Goal: Task Accomplishment & Management: Complete application form

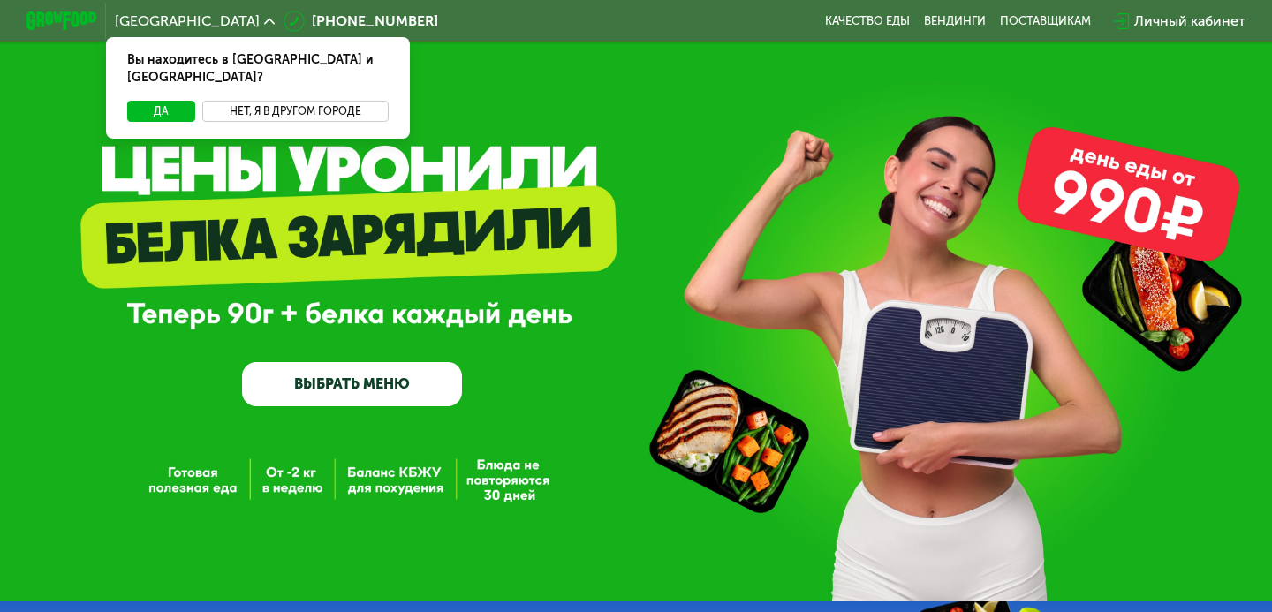
click at [305, 101] on button "Нет, я в другом городе" at bounding box center [295, 111] width 186 height 21
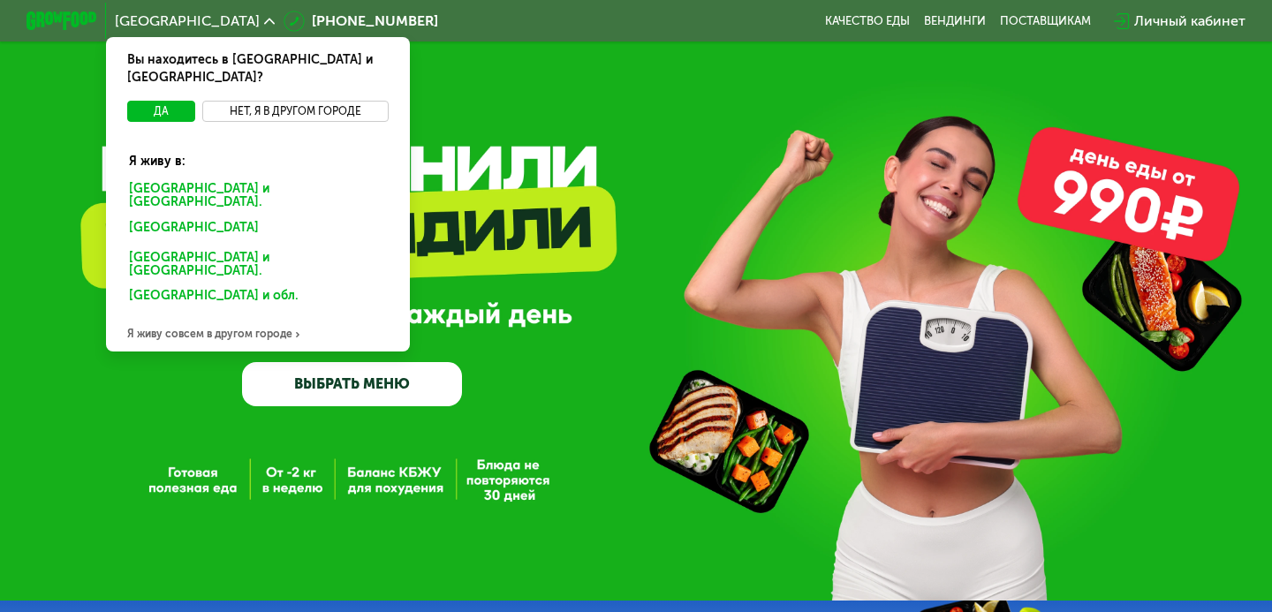
click at [279, 101] on button "Нет, я в другом городе" at bounding box center [295, 111] width 186 height 21
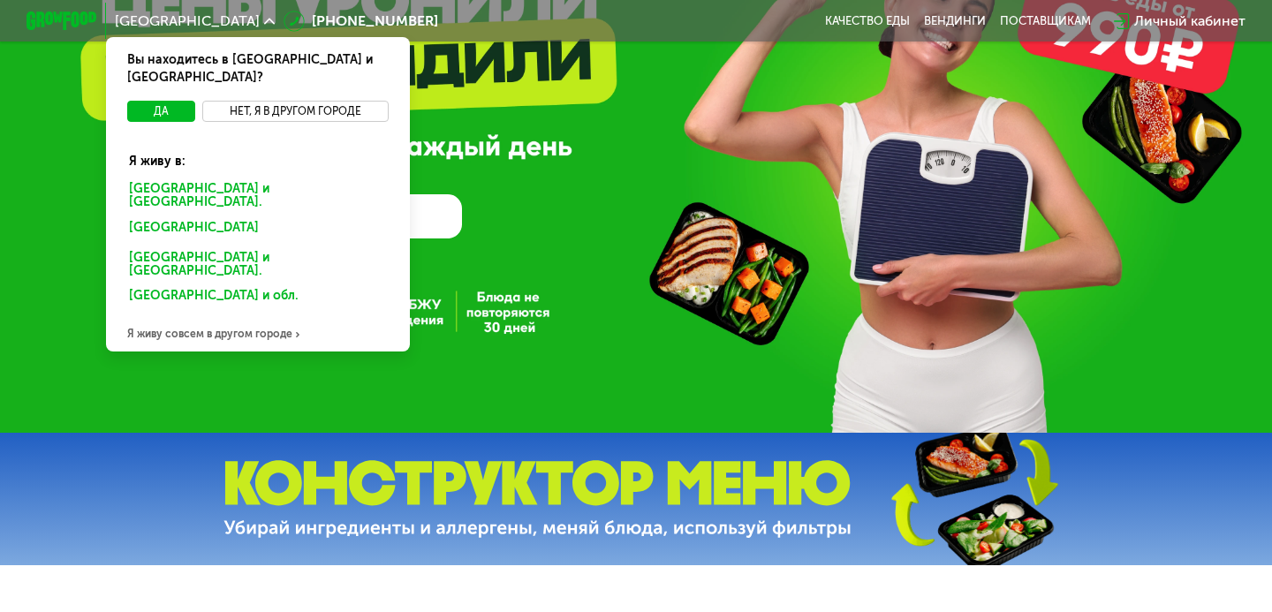
scroll to position [189, 0]
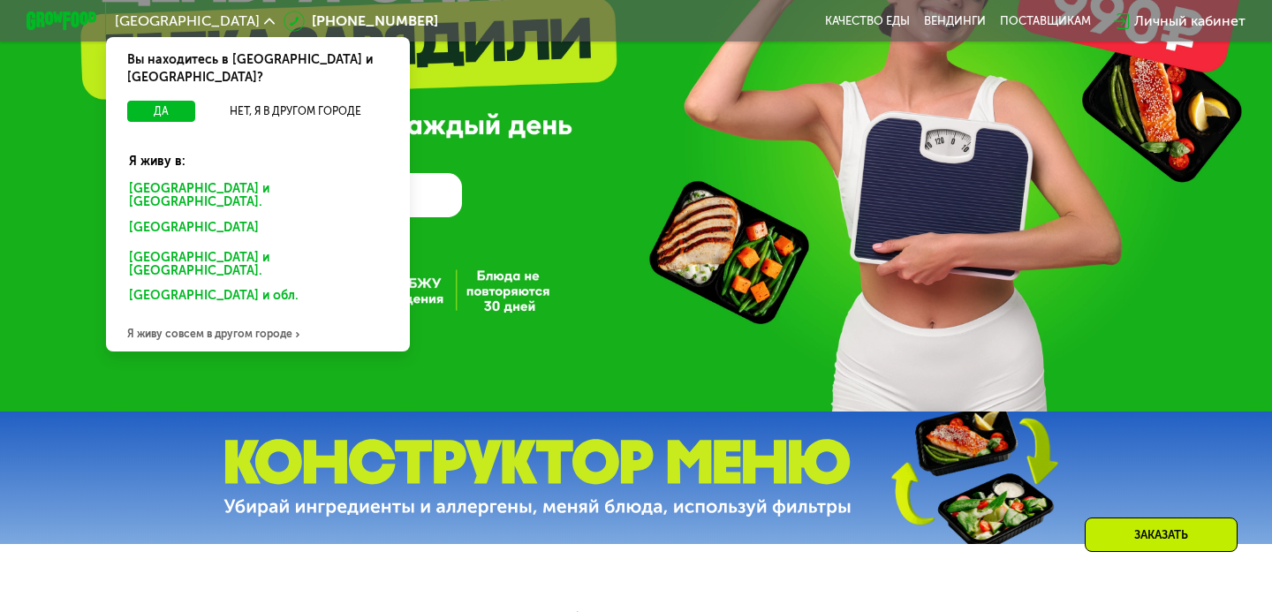
click at [216, 316] on div "Я живу совсем в другом городе" at bounding box center [258, 333] width 304 height 35
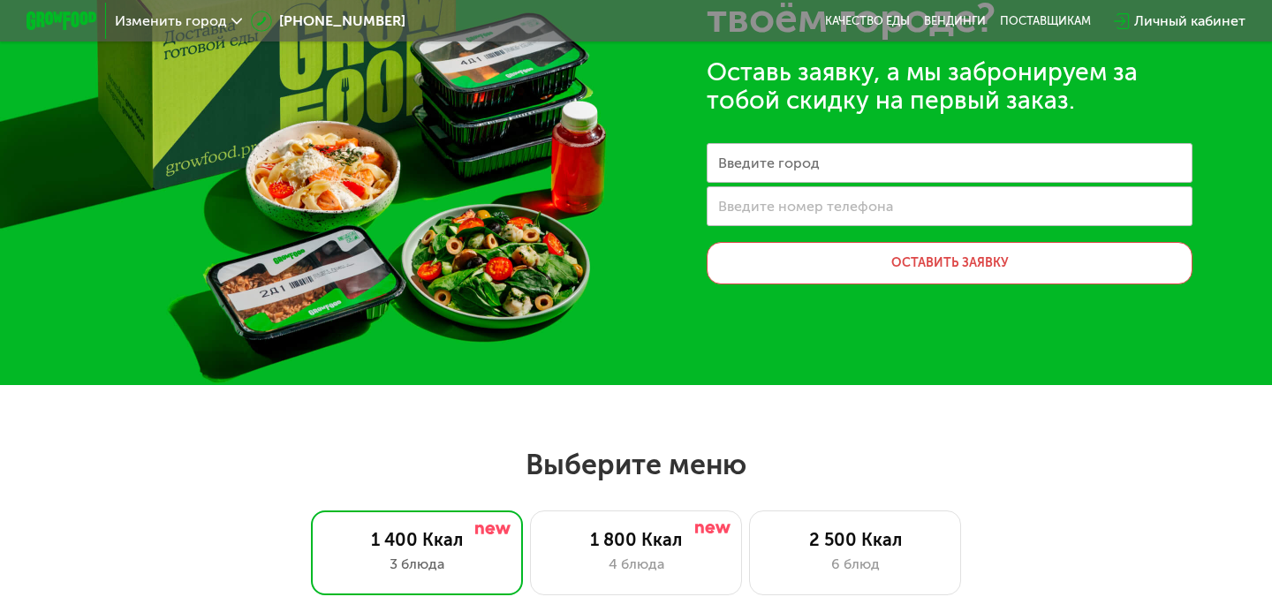
scroll to position [0, 0]
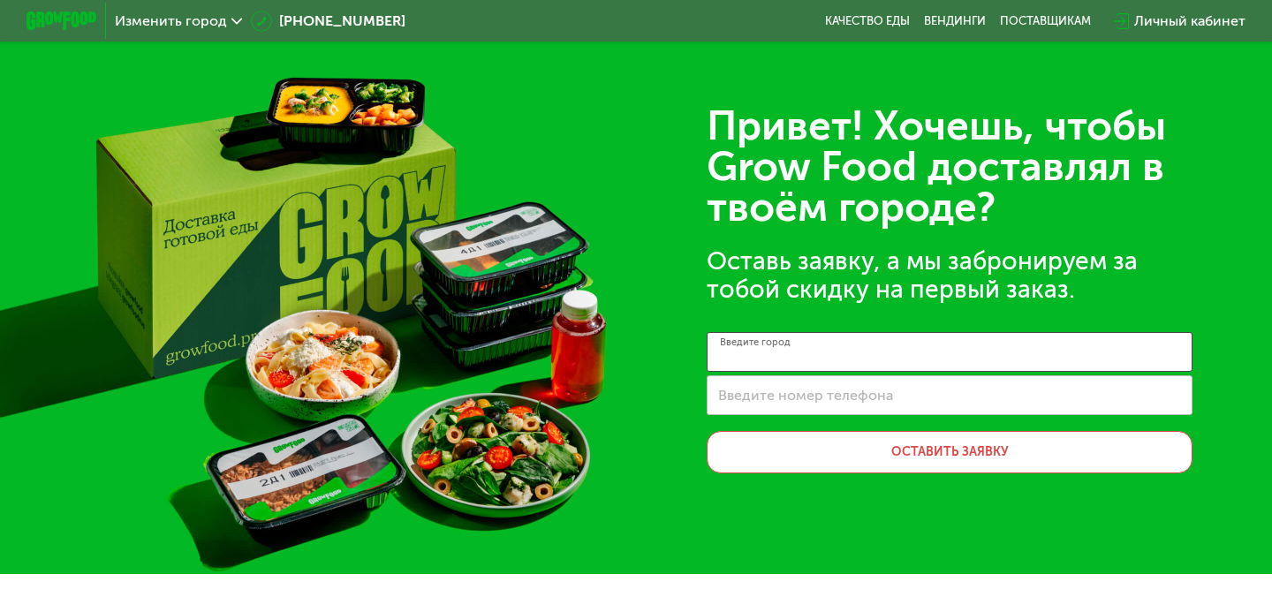
click at [819, 367] on input "Введите город" at bounding box center [950, 352] width 486 height 40
type input "*******"
click at [994, 465] on button "Оставить заявку" at bounding box center [950, 452] width 486 height 42
click at [816, 405] on input "Введите номер телефона" at bounding box center [950, 395] width 486 height 40
type input "**********"
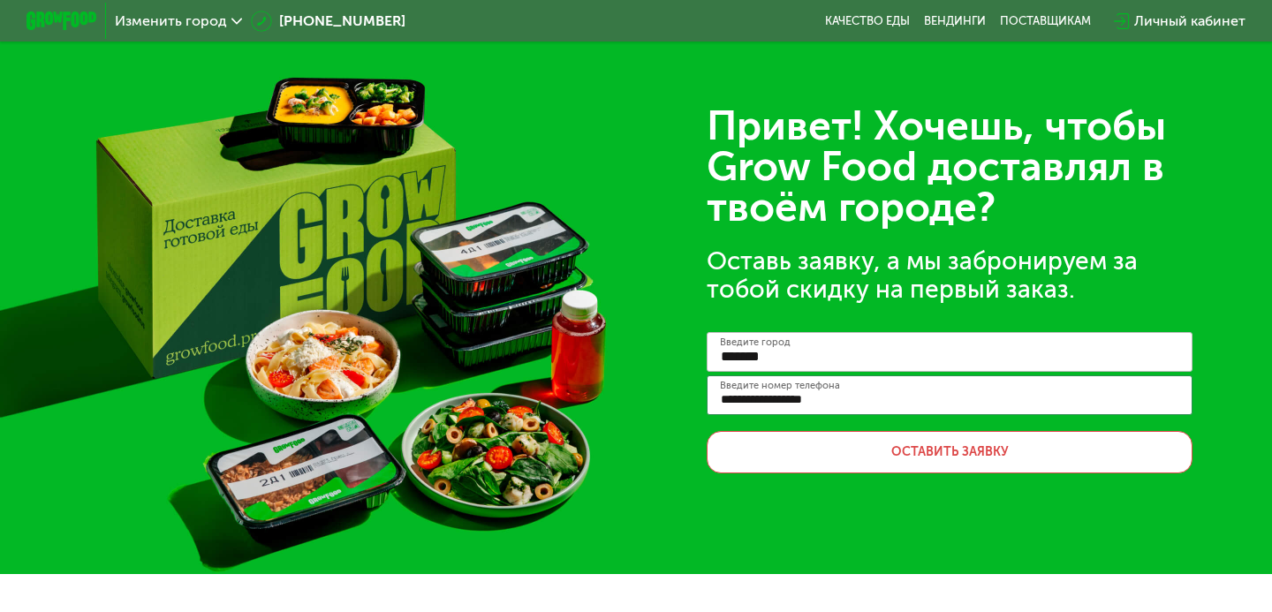
click at [870, 452] on button "Оставить заявку" at bounding box center [950, 452] width 486 height 42
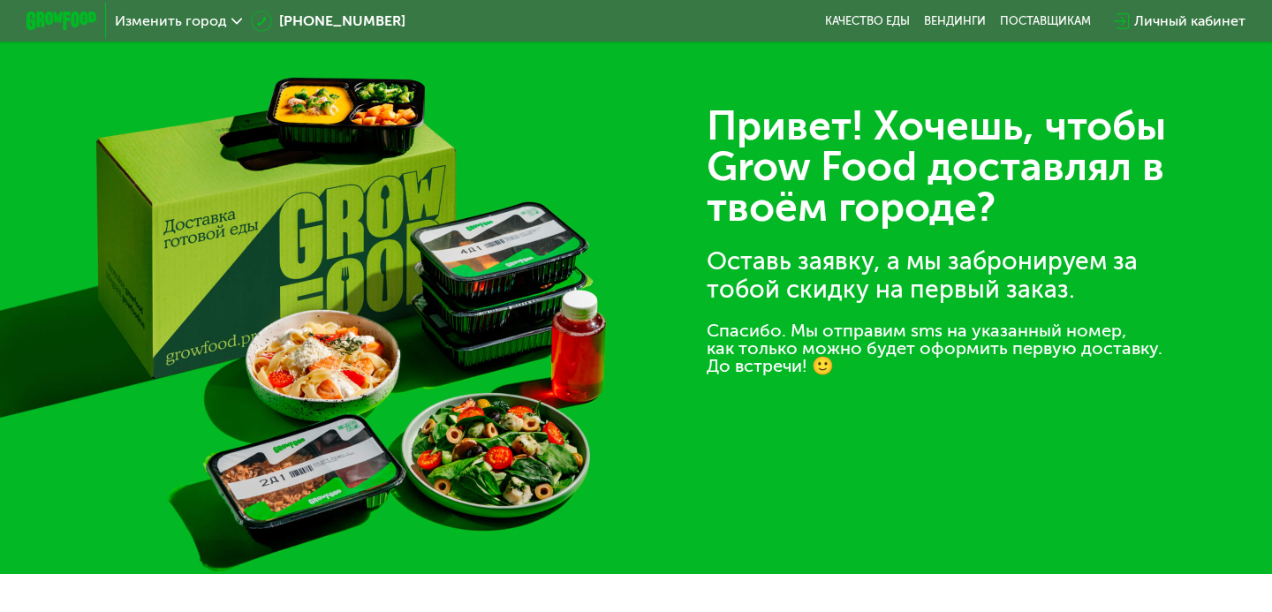
click at [931, 443] on div "Привет! Хочешь, чтобы Grow Food доставлял в твоём городе? Оставь заявку, а мы з…" at bounding box center [636, 287] width 1272 height 574
click at [208, 14] on span "Изменить город" at bounding box center [171, 21] width 112 height 14
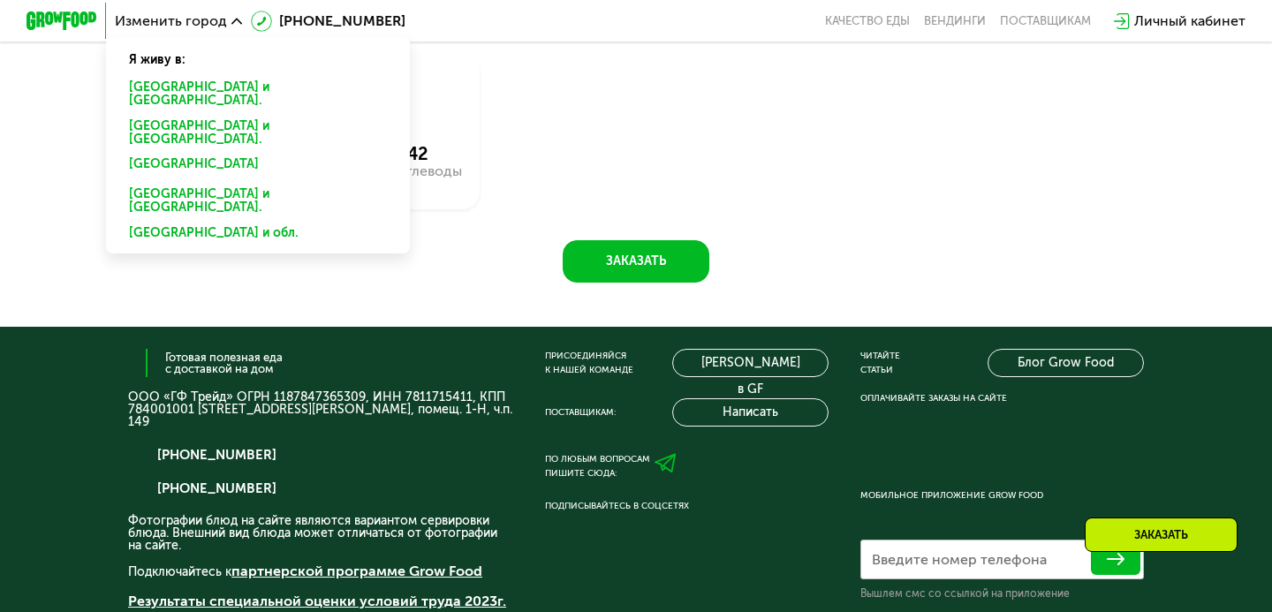
scroll to position [1240, 0]
